Goal: Communication & Community: Answer question/provide support

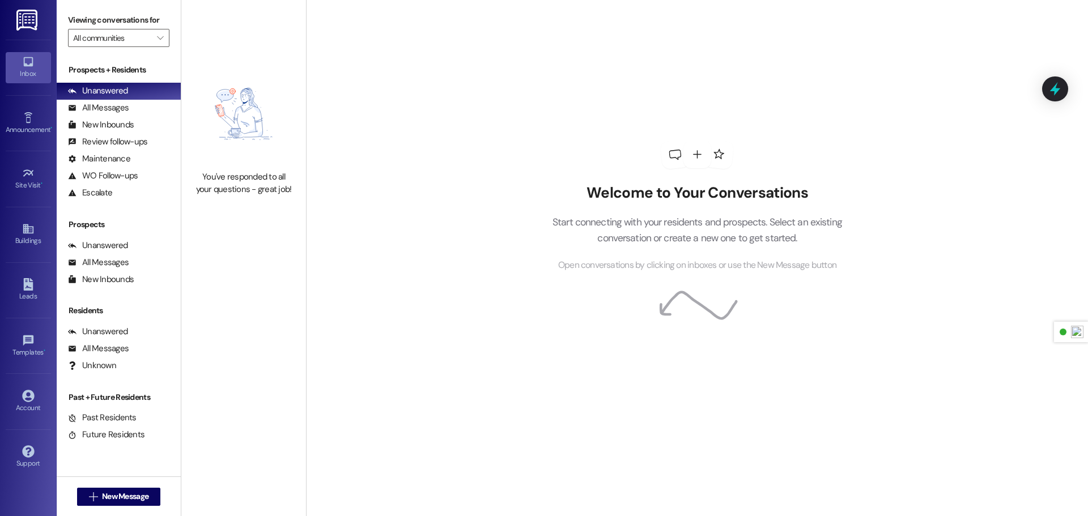
click at [32, 15] on img at bounding box center [27, 20] width 23 height 21
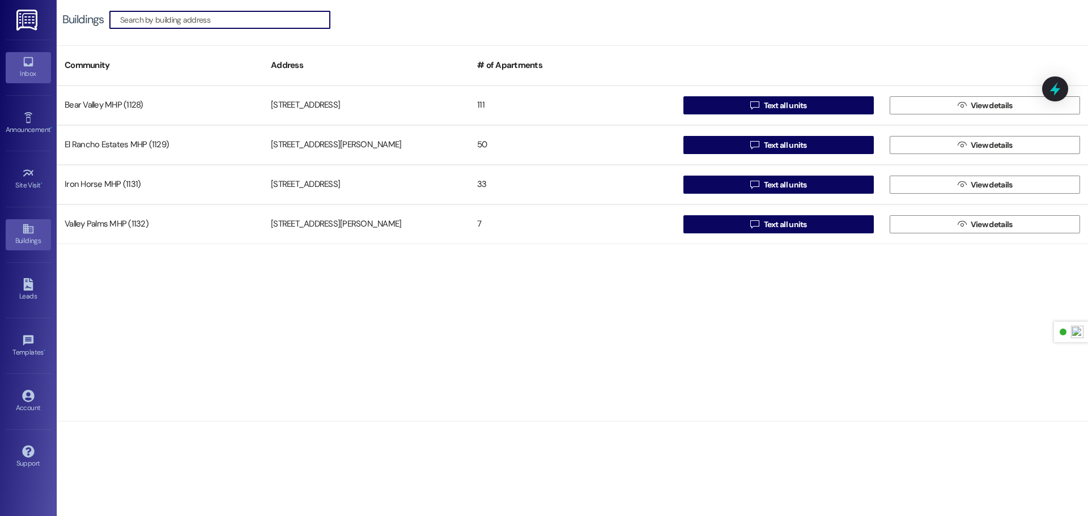
click at [30, 67] on icon at bounding box center [28, 62] width 12 height 12
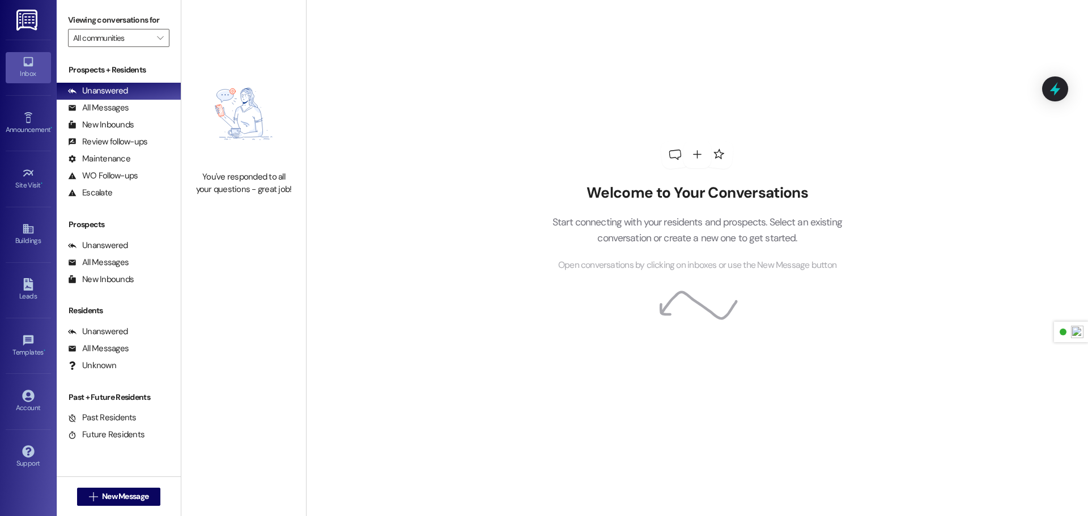
click at [23, 25] on img at bounding box center [27, 20] width 23 height 21
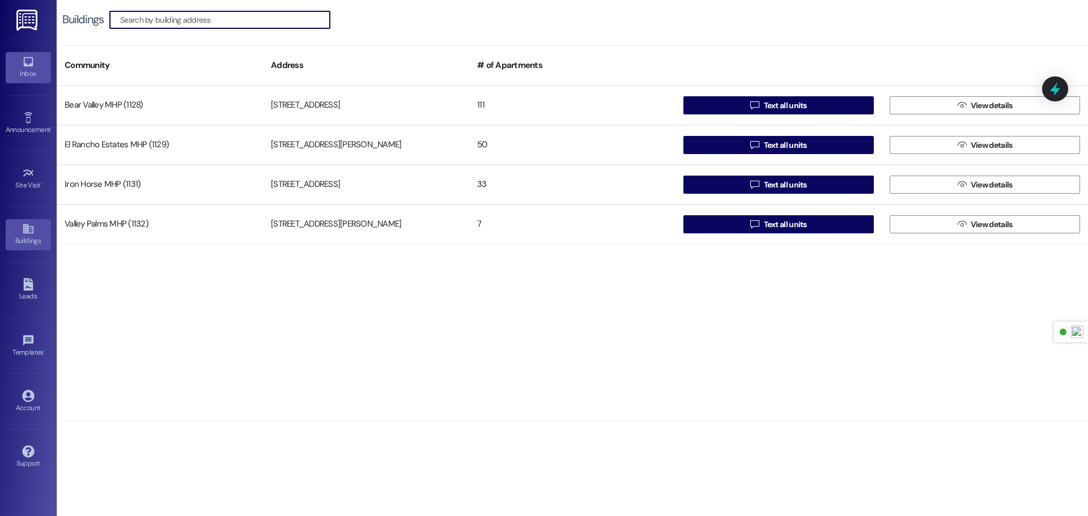
click at [26, 68] on div "Inbox" at bounding box center [28, 73] width 57 height 11
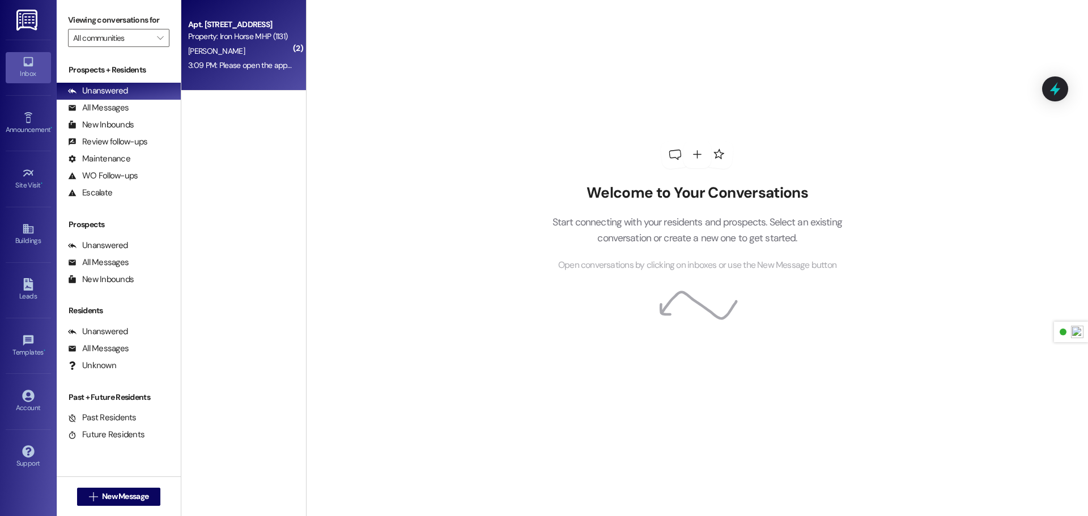
click at [267, 73] on div "3:09 PM: Please open the app for me so I can pay on line Thanks 3:09 PM: Please…" at bounding box center [240, 65] width 107 height 14
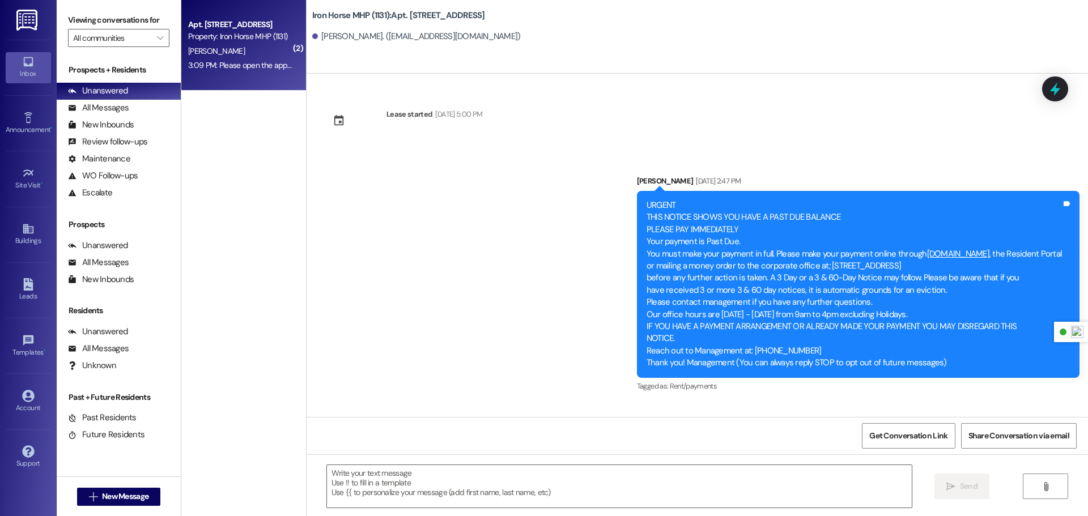
scroll to position [22022, 0]
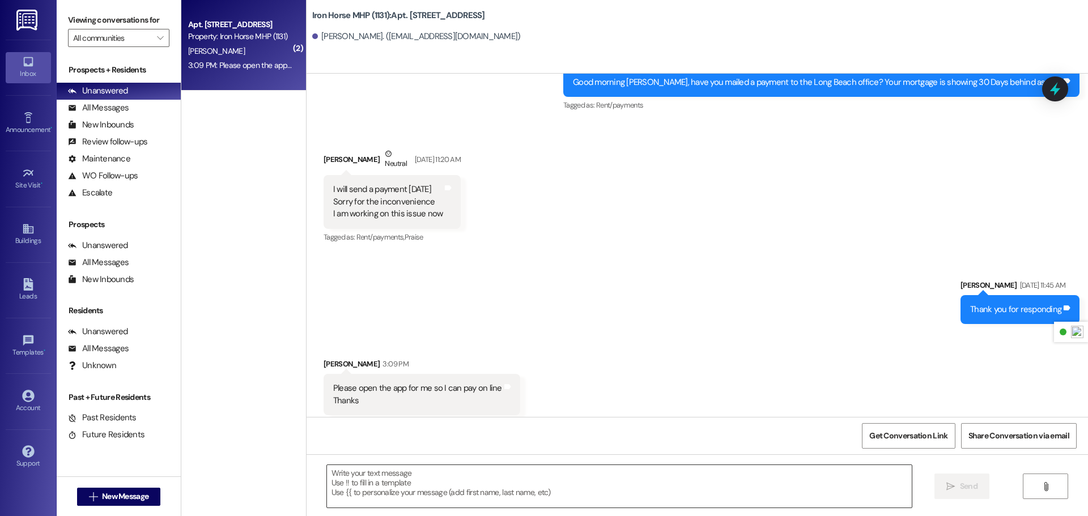
click at [536, 481] on textarea at bounding box center [619, 486] width 585 height 42
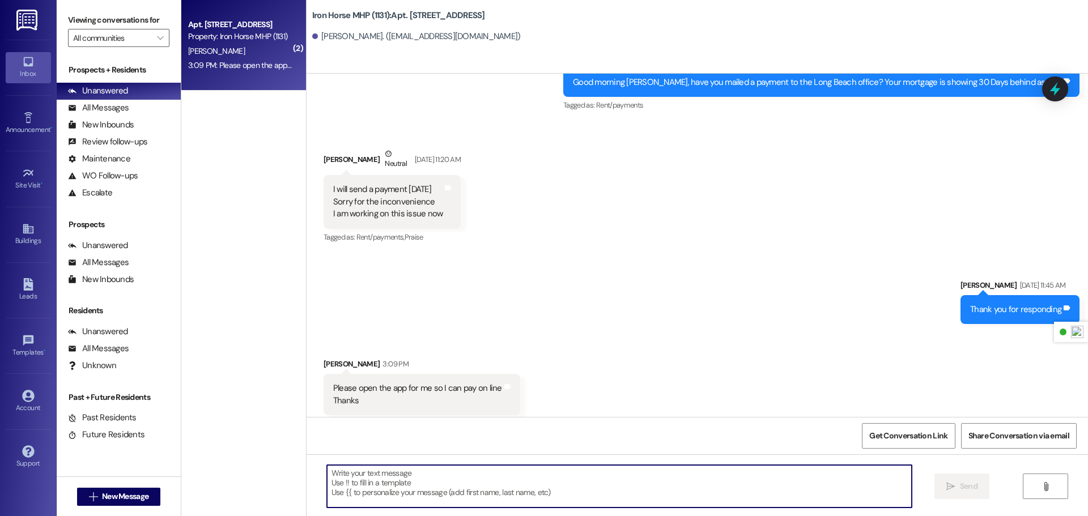
click at [448, 482] on textarea at bounding box center [619, 486] width 585 height 42
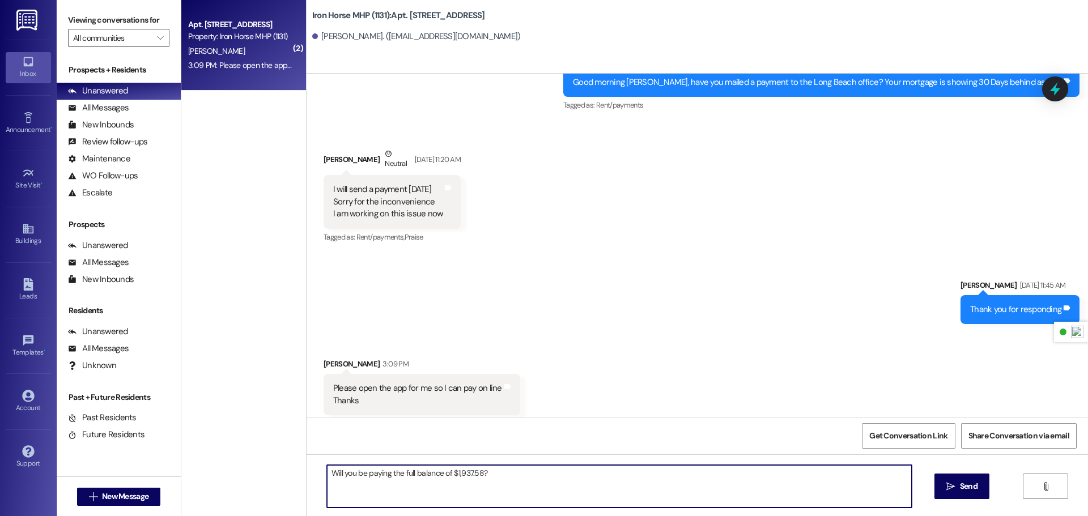
type textarea "Will you be paying the full balance of $1,937.58?"
click at [516, 474] on textarea "Will you be paying the full balance of $1,937.58?" at bounding box center [619, 486] width 585 height 42
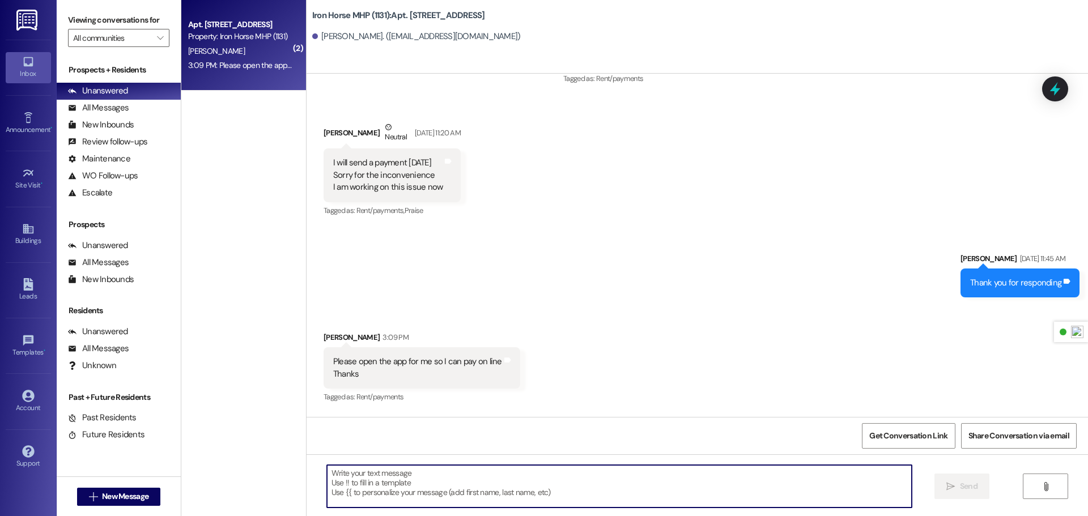
scroll to position [22101, 0]
